Goal: Task Accomplishment & Management: Use online tool/utility

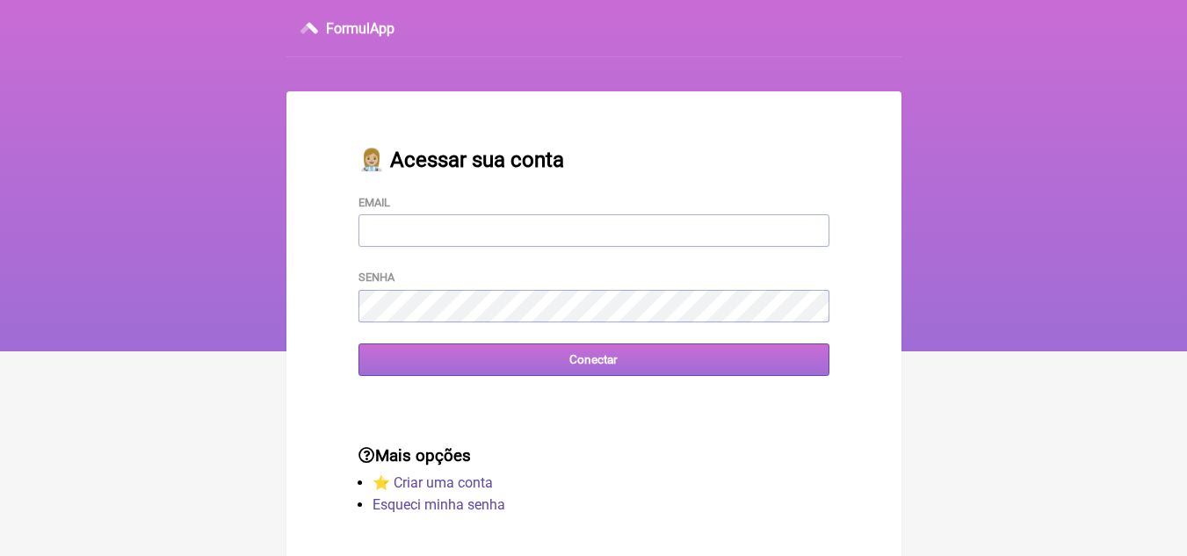
type input "[EMAIL_ADDRESS][DOMAIN_NAME]"
click at [620, 366] on input "Conectar" at bounding box center [594, 360] width 471 height 33
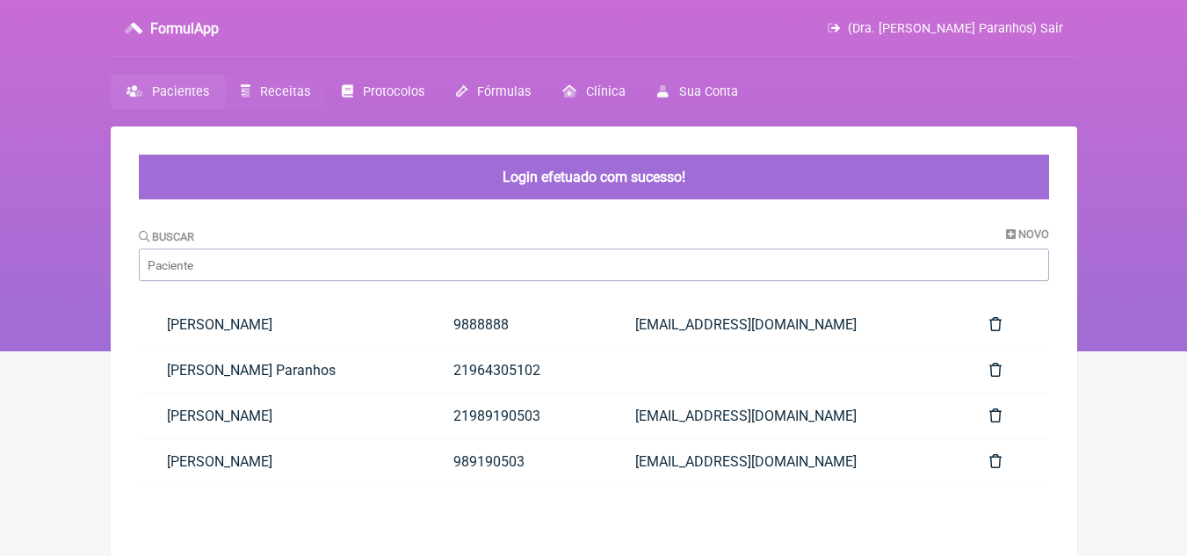
click at [294, 96] on span "Receitas" at bounding box center [285, 91] width 50 height 15
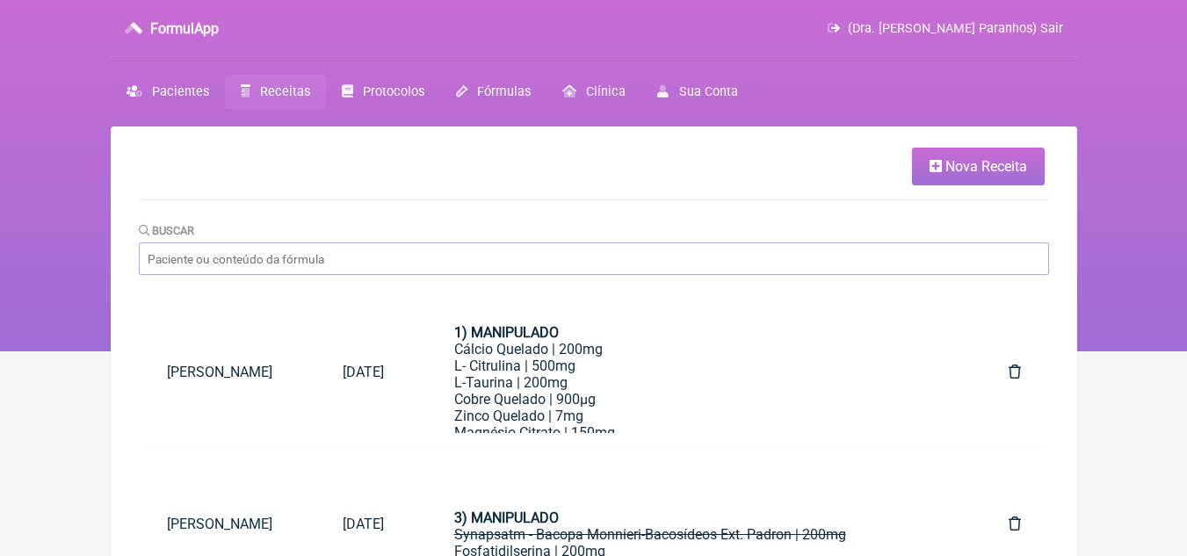
click at [987, 159] on span "Nova Receita" at bounding box center [987, 166] width 82 height 17
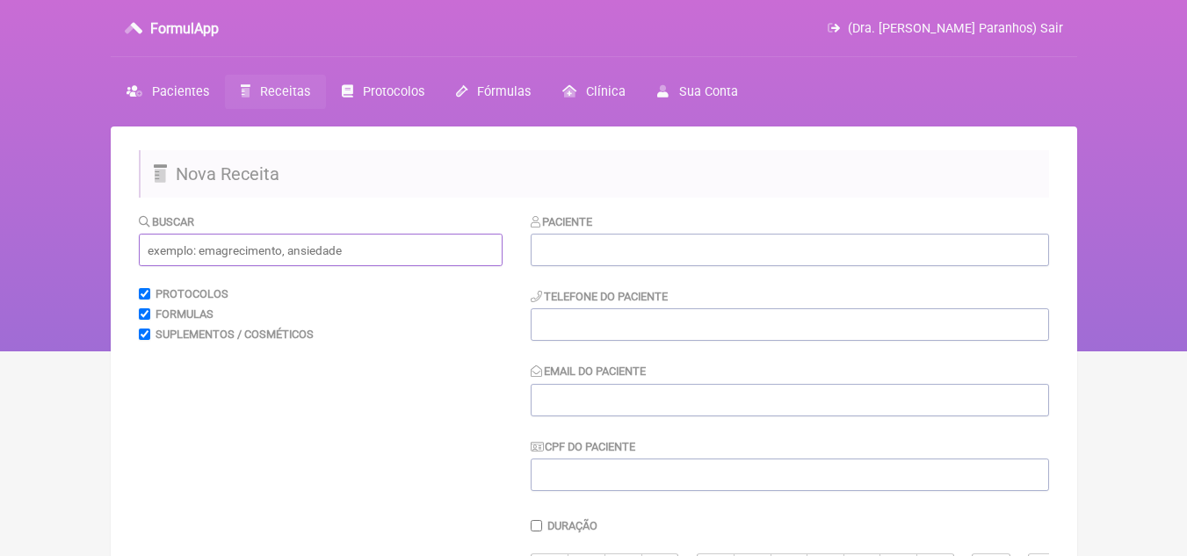
click at [460, 250] on input "text" at bounding box center [321, 250] width 364 height 33
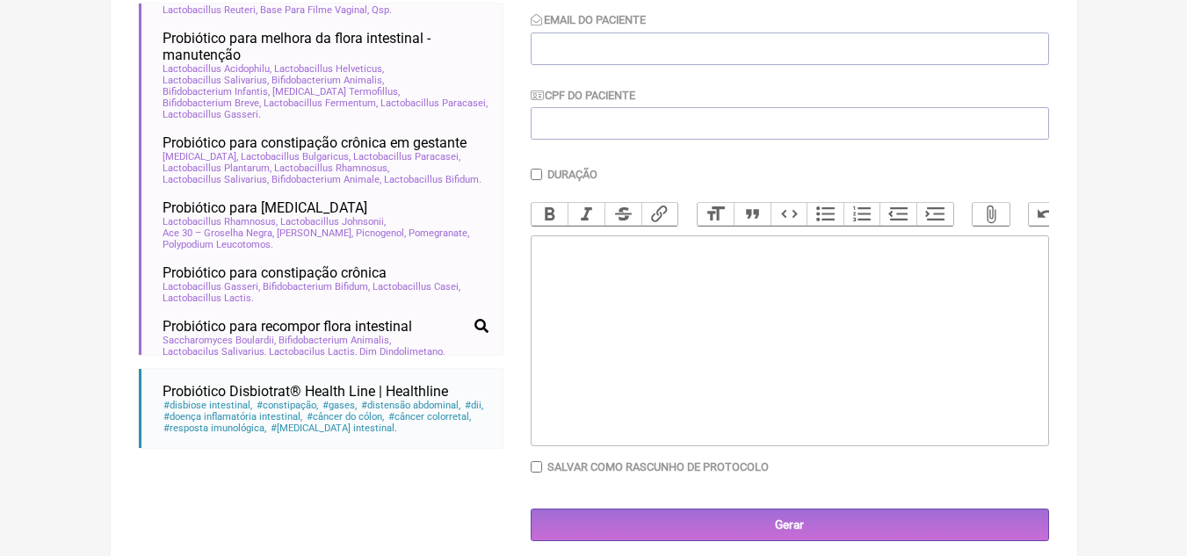
scroll to position [105, 0]
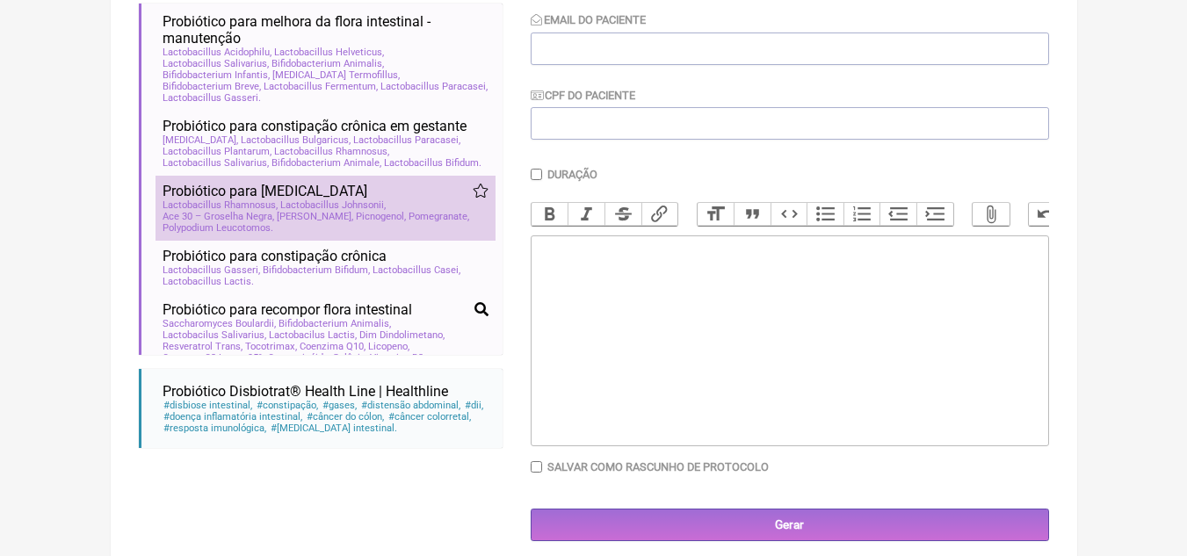
type input "probiotico"
click at [409, 222] on span "Pomegranate" at bounding box center [439, 216] width 61 height 11
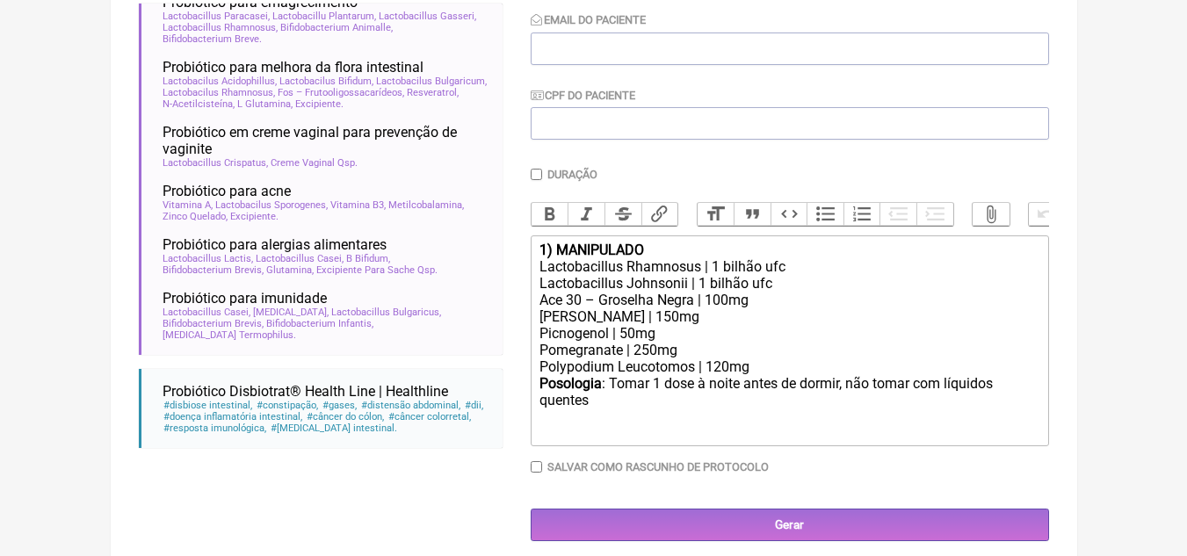
scroll to position [1620, 0]
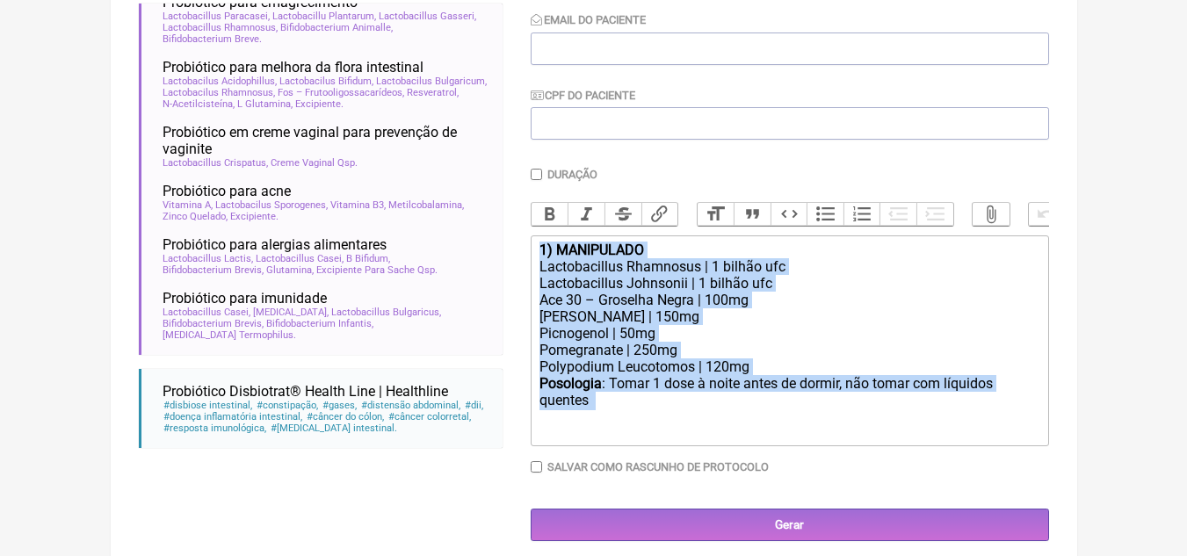
drag, startPoint x: 537, startPoint y: 258, endPoint x: 730, endPoint y: 427, distance: 256.6
click at [730, 427] on trix-editor "1) MANIPULADO Lactobacillus Rhamnosus | 1 bilhão ufc Lactobacillus Johnsonii | …" at bounding box center [790, 341] width 518 height 211
copy trix-editor "1) MANIPULADO Lactobacillus Rhamnosus | 1 bilhão ufc Lactobacillus Johnsonii | …"
